Goal: Task Accomplishment & Management: Manage account settings

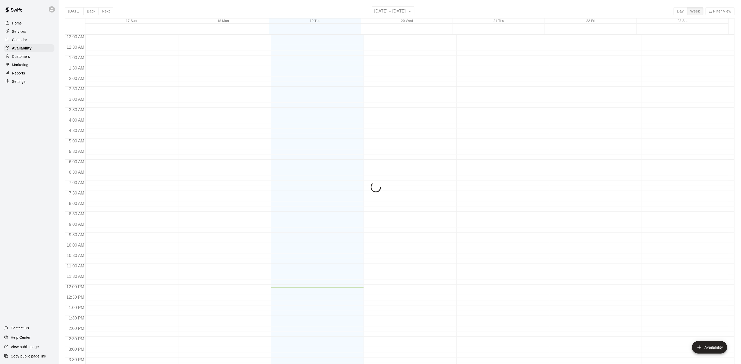
scroll to position [165, 0]
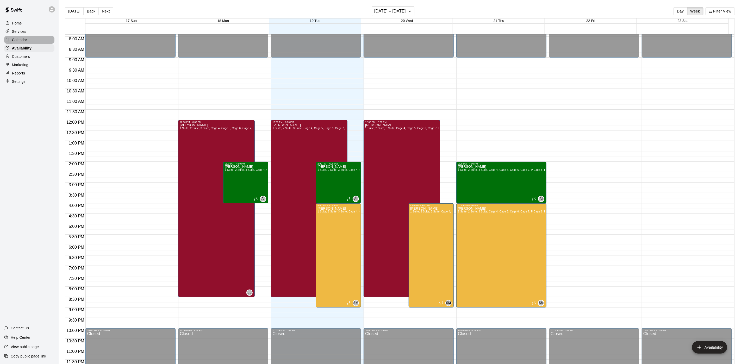
click at [25, 42] on p "Calendar" at bounding box center [19, 39] width 15 height 5
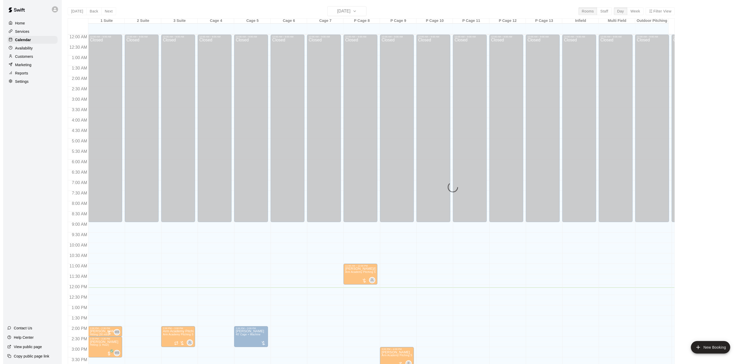
scroll to position [149, 0]
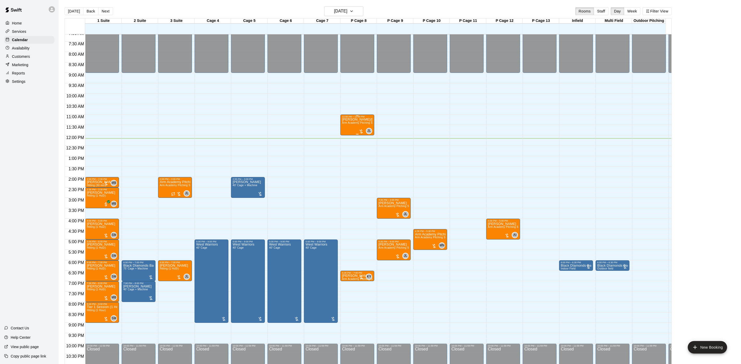
click at [354, 120] on p "[PERSON_NAME]/[PERSON_NAME]" at bounding box center [357, 120] width 31 height 0
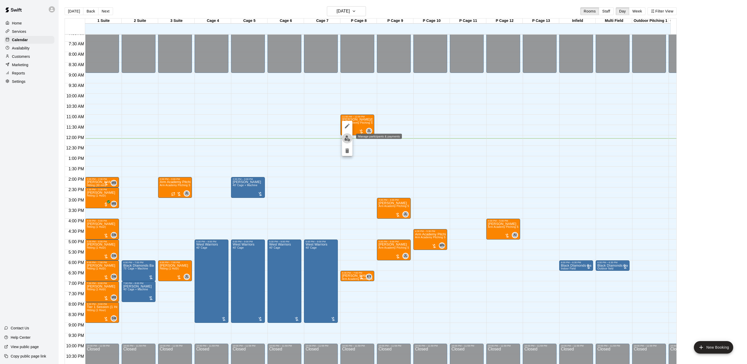
click at [347, 135] on img "edit" at bounding box center [347, 138] width 6 height 6
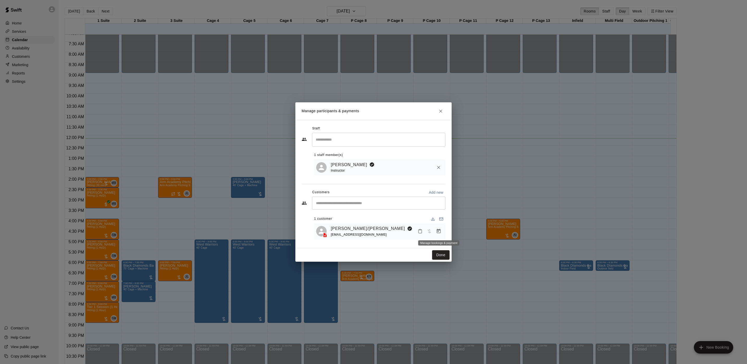
click at [436, 229] on icon "Manage bookings & payment" at bounding box center [438, 231] width 5 height 5
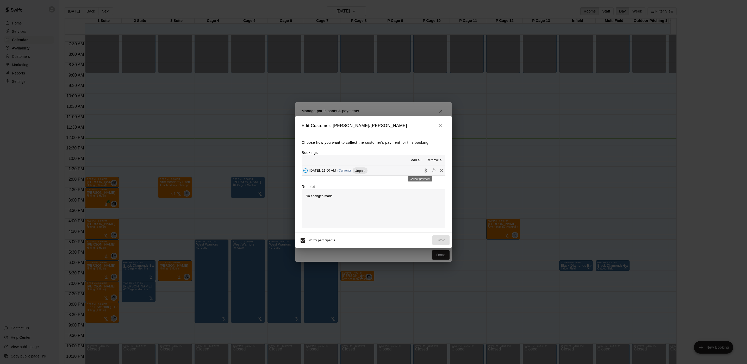
click at [423, 171] on icon "Collect payment" at bounding box center [425, 170] width 5 height 5
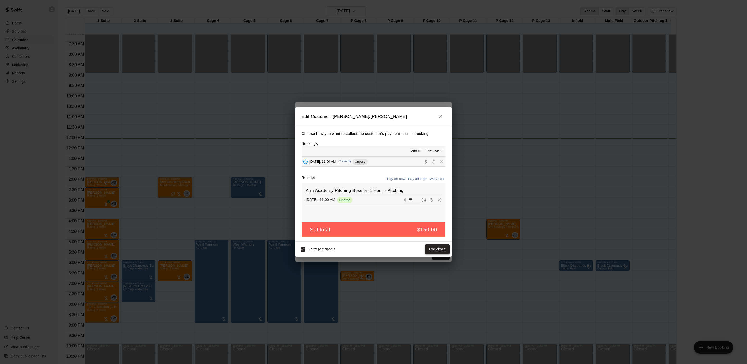
click at [433, 250] on button "Checkout" at bounding box center [437, 250] width 24 height 10
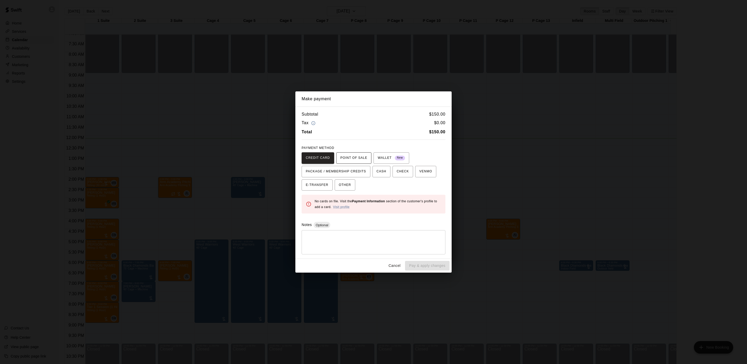
click at [355, 158] on span "POINT OF SALE" at bounding box center [353, 158] width 27 height 8
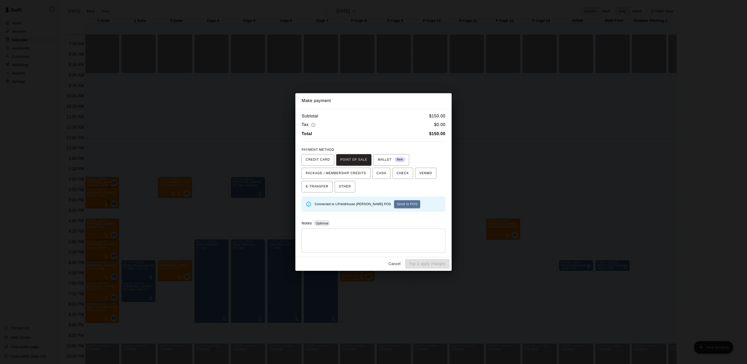
click at [394, 203] on button "Send to POS" at bounding box center [407, 204] width 26 height 8
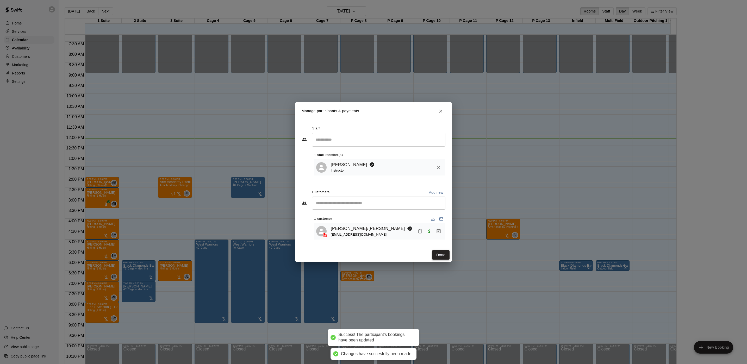
click at [436, 254] on button "Done" at bounding box center [440, 255] width 17 height 10
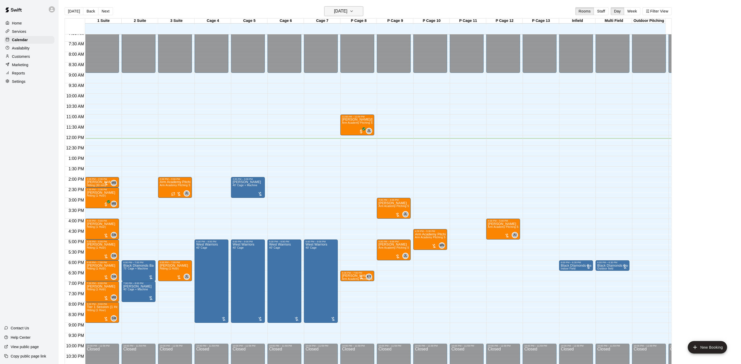
click at [347, 9] on h6 "[DATE]" at bounding box center [340, 11] width 13 height 7
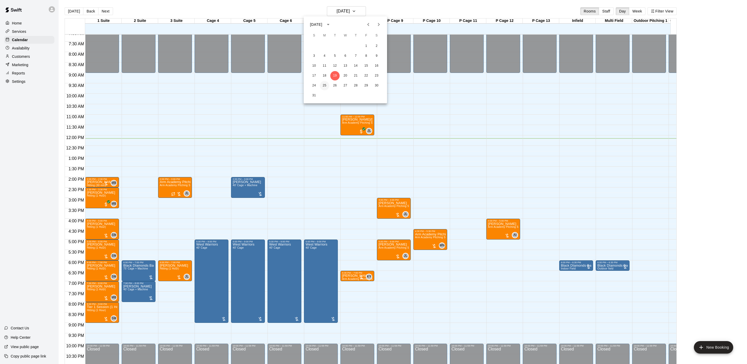
click at [324, 87] on button "25" at bounding box center [324, 85] width 9 height 9
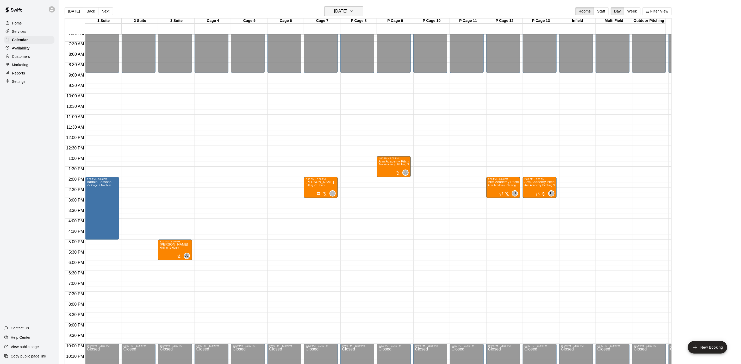
click at [347, 13] on h6 "[DATE]" at bounding box center [340, 11] width 13 height 7
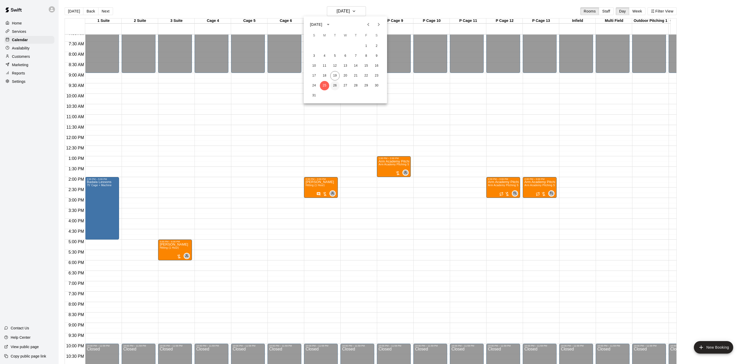
click at [338, 83] on button "26" at bounding box center [334, 85] width 9 height 9
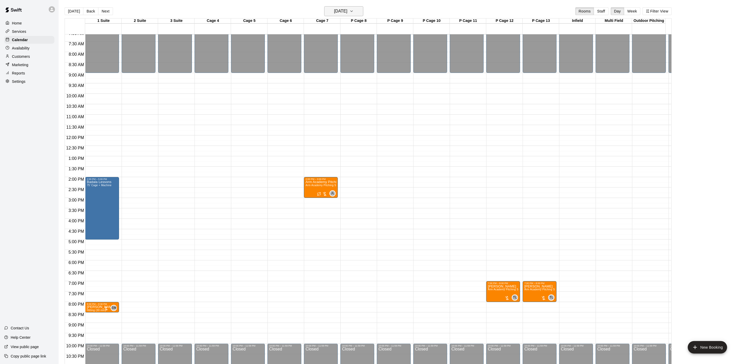
click at [347, 11] on h6 "[DATE]" at bounding box center [340, 11] width 13 height 7
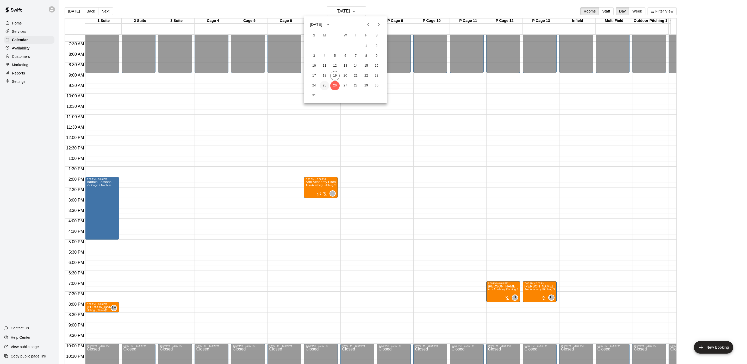
click at [327, 84] on button "25" at bounding box center [324, 85] width 9 height 9
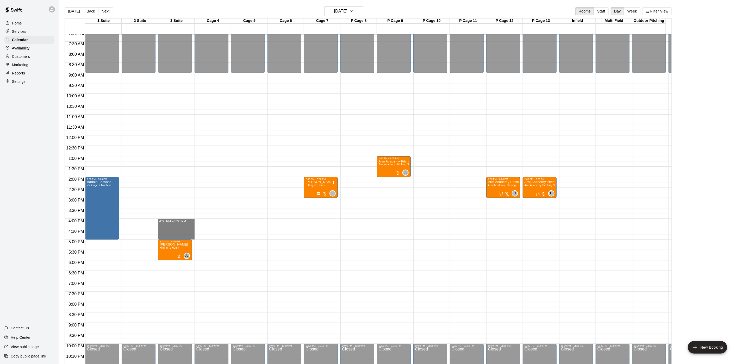
drag, startPoint x: 180, startPoint y: 221, endPoint x: 180, endPoint y: 237, distance: 16.1
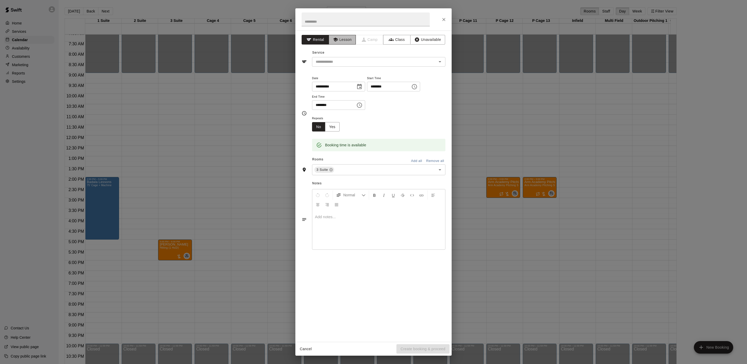
click at [338, 40] on icon "button" at bounding box center [335, 40] width 5 height 4
click at [440, 60] on icon "Open" at bounding box center [440, 62] width 6 height 6
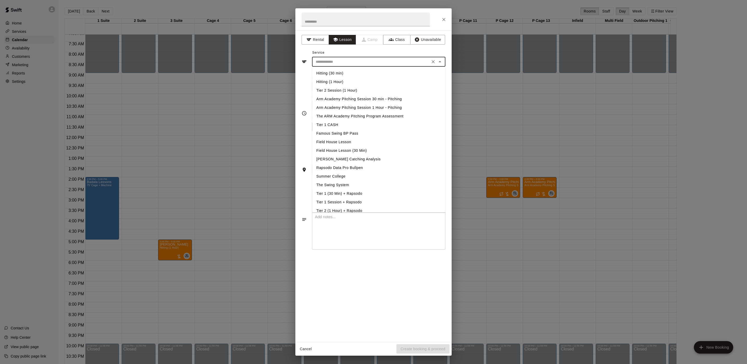
click at [335, 107] on li "Arm Academy Pitching Session 1 Hour - Pitching" at bounding box center [378, 107] width 133 height 9
type input "**********"
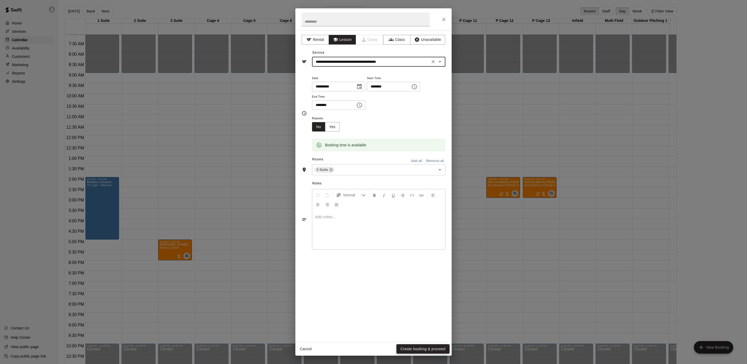
click at [410, 348] on button "Create booking & proceed" at bounding box center [422, 349] width 53 height 10
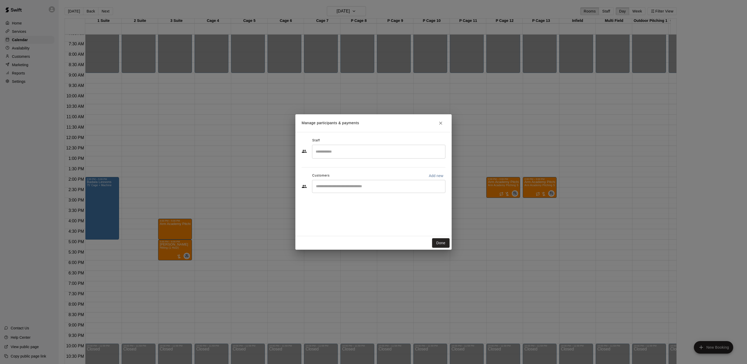
click at [341, 157] on div "​" at bounding box center [378, 152] width 133 height 14
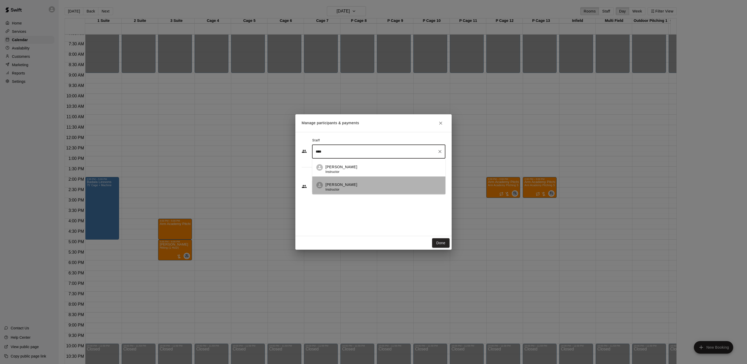
click at [347, 181] on li "[PERSON_NAME] Instructor" at bounding box center [378, 185] width 133 height 18
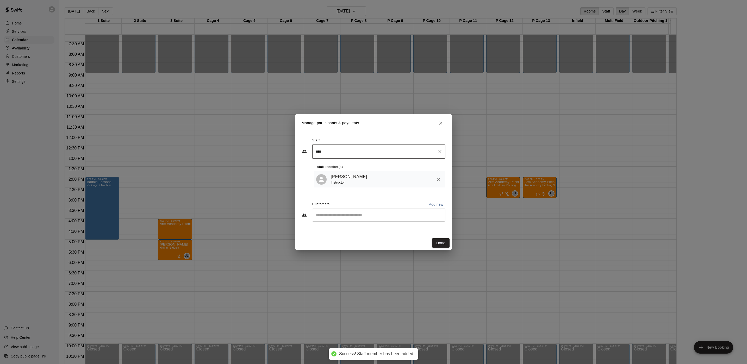
type input "****"
click at [339, 217] on input "Start typing to search customers..." at bounding box center [378, 215] width 129 height 5
type input "****"
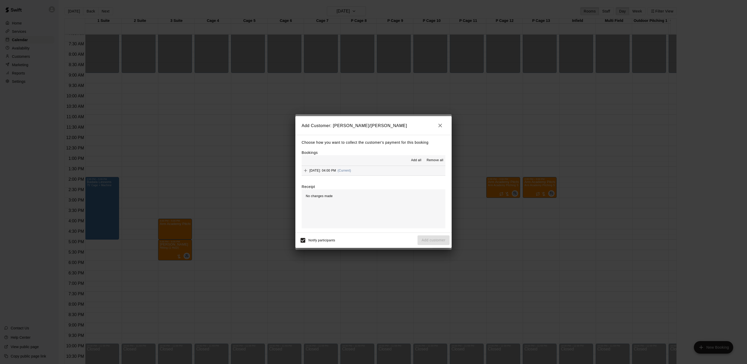
click at [376, 171] on button "[DATE]: 04:00 PM (Current)" at bounding box center [374, 171] width 144 height 10
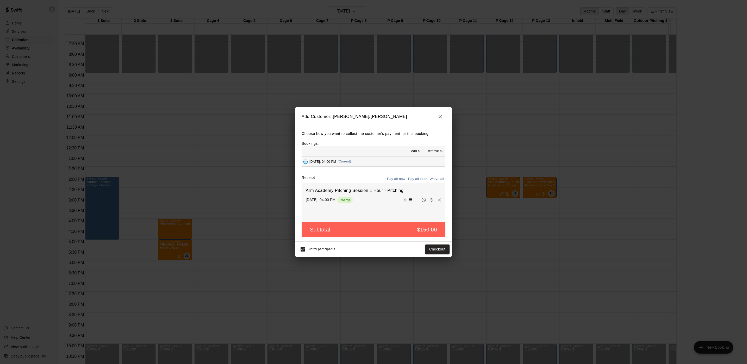
click at [416, 180] on button "Pay all later" at bounding box center [418, 179] width 22 height 8
click at [436, 252] on button "Add customer" at bounding box center [434, 250] width 32 height 10
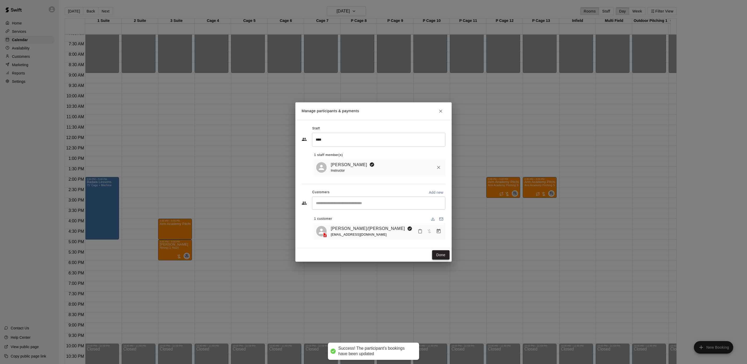
click at [438, 257] on button "Done" at bounding box center [440, 255] width 17 height 10
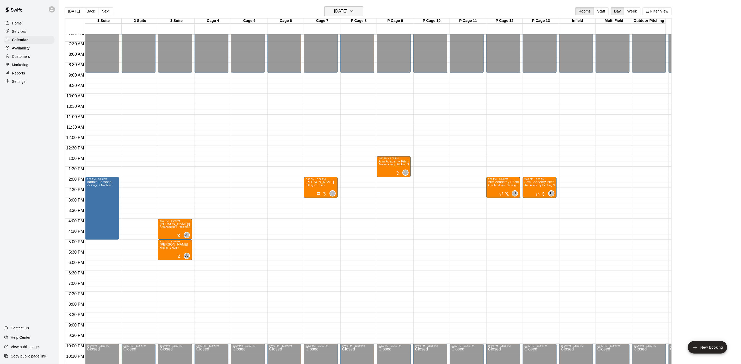
click at [337, 8] on h6 "[DATE]" at bounding box center [340, 11] width 13 height 7
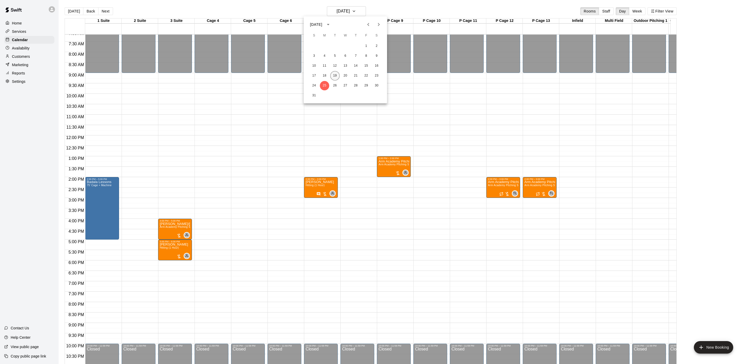
click at [336, 74] on button "19" at bounding box center [334, 75] width 9 height 9
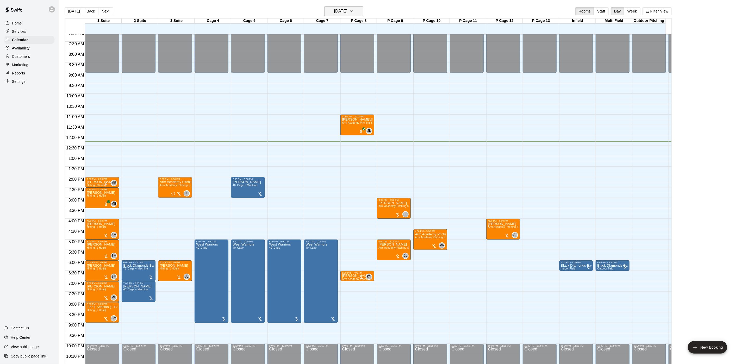
click at [347, 8] on h6 "[DATE]" at bounding box center [340, 11] width 13 height 7
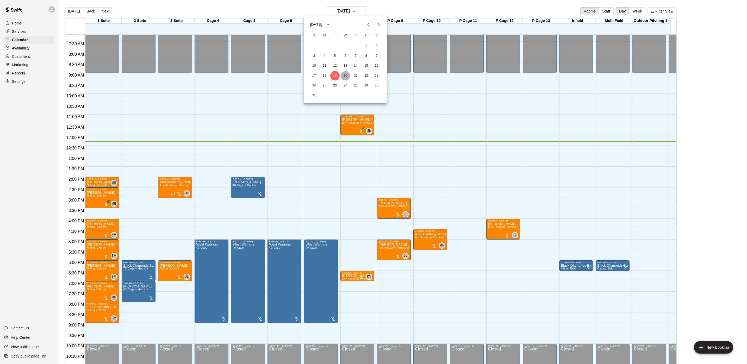
click at [345, 74] on button "20" at bounding box center [345, 75] width 9 height 9
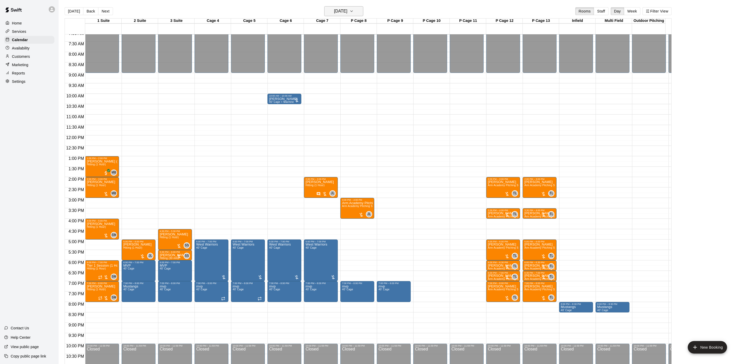
click at [345, 10] on h6 "[DATE]" at bounding box center [340, 11] width 13 height 7
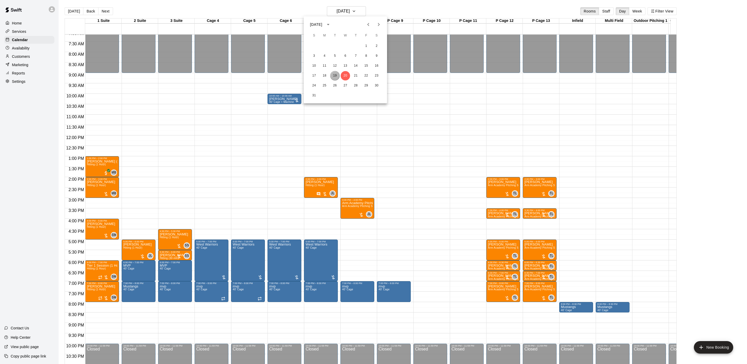
click at [333, 74] on button "19" at bounding box center [334, 75] width 9 height 9
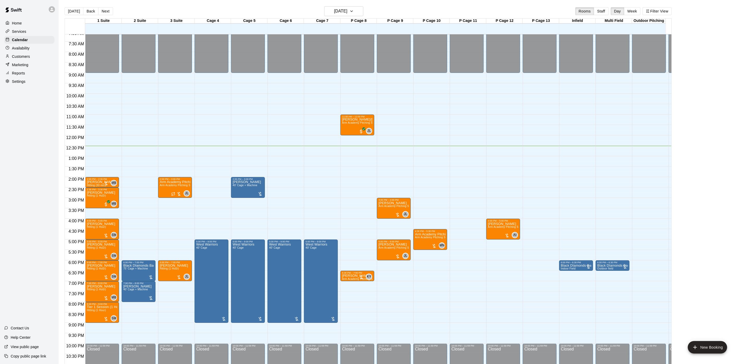
click at [18, 59] on p "Customers" at bounding box center [21, 56] width 18 height 5
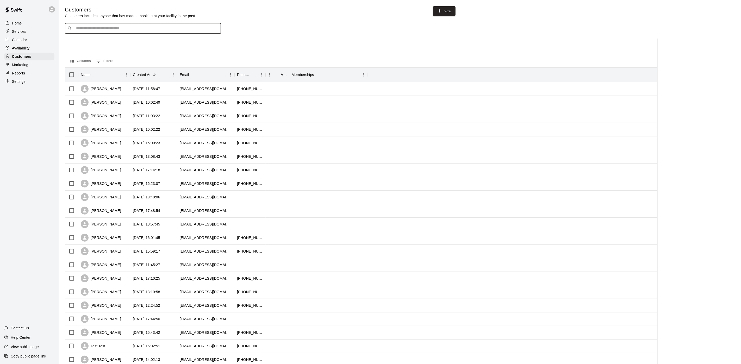
click at [138, 28] on input "Search customers by name or email" at bounding box center [146, 28] width 144 height 5
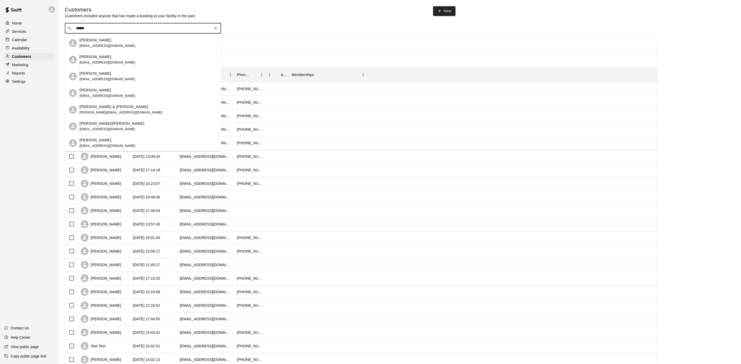
type input "*******"
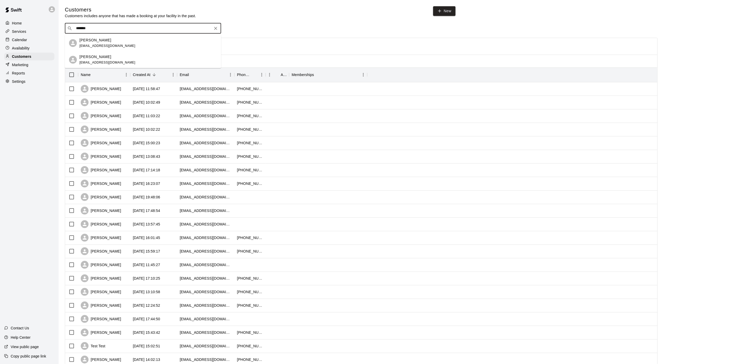
click at [116, 46] on span "[EMAIL_ADDRESS][DOMAIN_NAME]" at bounding box center [107, 46] width 56 height 4
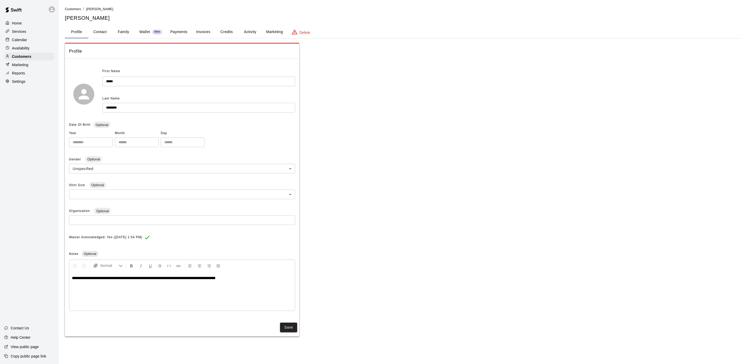
click at [178, 33] on button "Payments" at bounding box center [178, 32] width 25 height 13
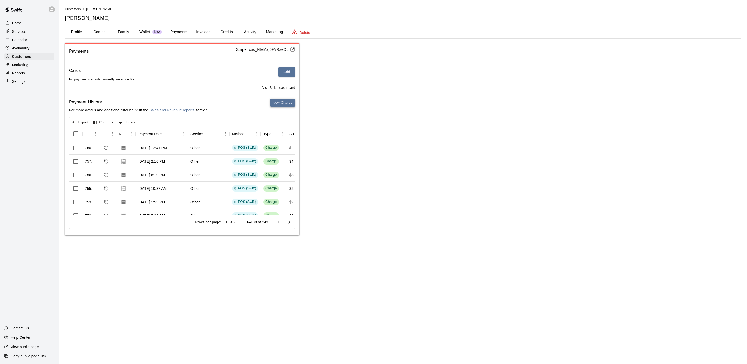
click at [286, 103] on button "New Charge" at bounding box center [282, 103] width 25 height 8
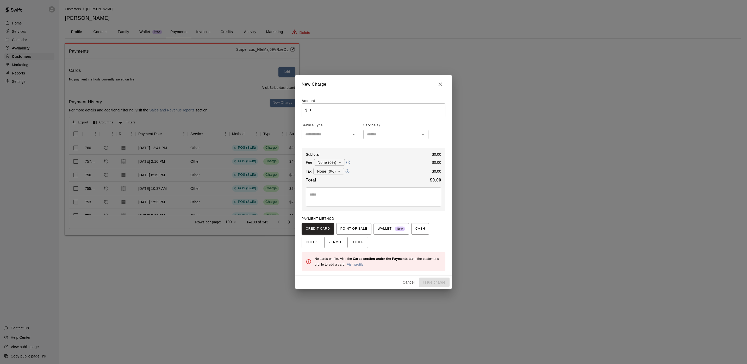
click at [329, 118] on div "Amount ​ $ * ​ Service Type ​ Service(s) ​ Subtotal $ 0.00 Fee None (0%) * ​ $ …" at bounding box center [374, 184] width 144 height 173
click at [329, 117] on div "Amount ​ $ * ​ Service Type ​ Service(s) ​ Subtotal $ 0.00 Fee None (0%) * ​ $ …" at bounding box center [374, 184] width 144 height 173
click at [329, 110] on input "*" at bounding box center [377, 110] width 136 height 14
click at [351, 230] on span "POINT OF SALE" at bounding box center [353, 229] width 27 height 8
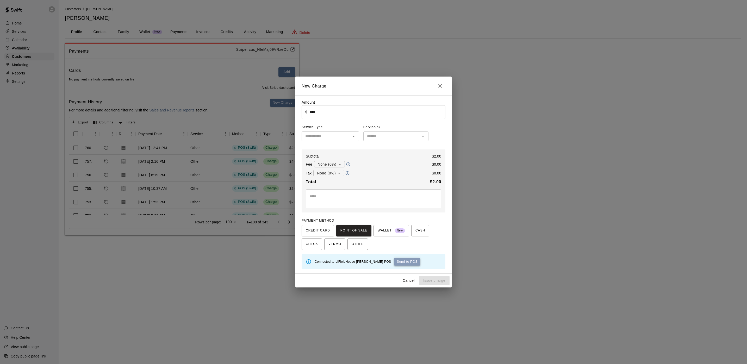
click at [394, 259] on button "Send to POS" at bounding box center [407, 262] width 26 height 8
type input "*"
